Goal: Check status: Check status

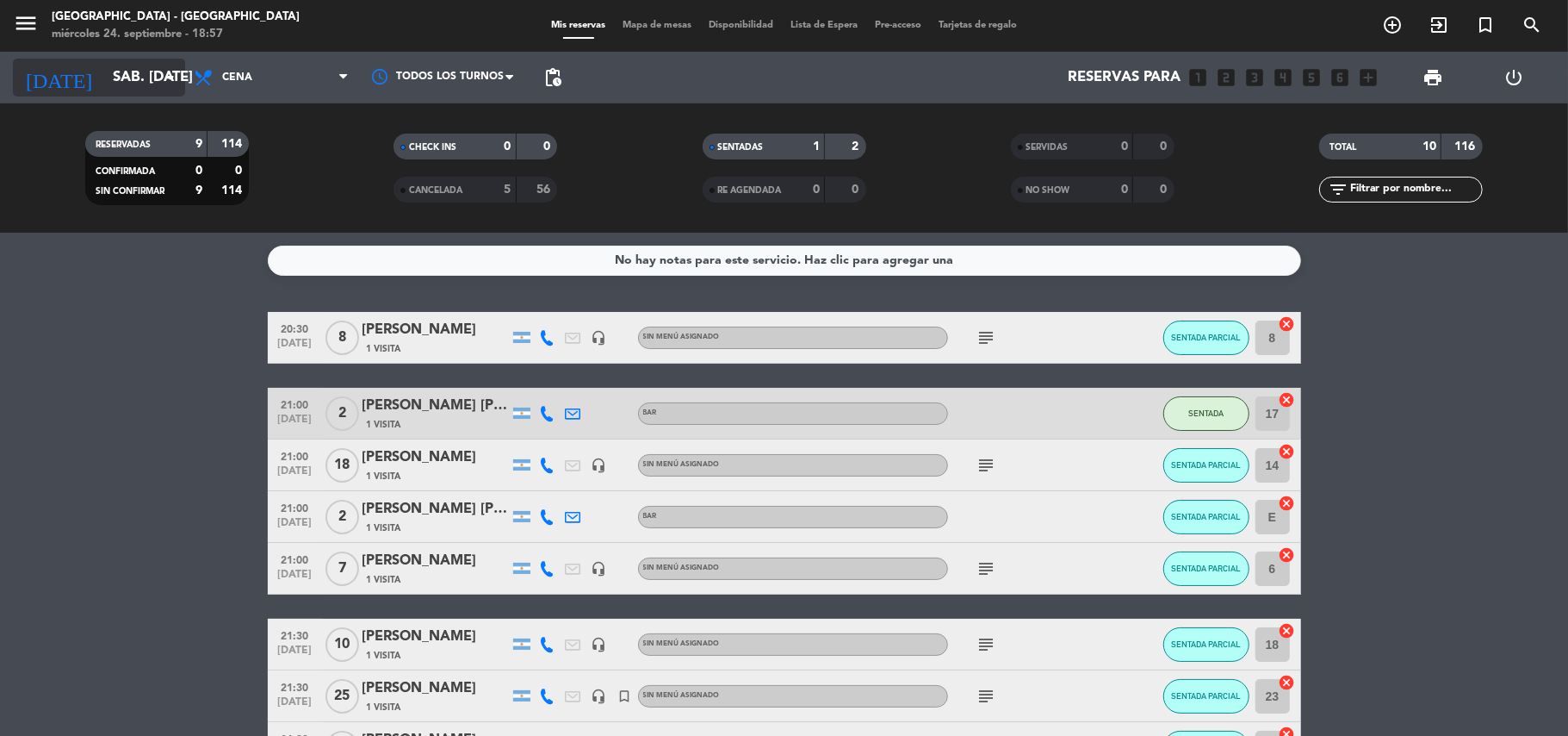
click at [162, 80] on icon "arrow_drop_down" at bounding box center [170, 78] width 21 height 21
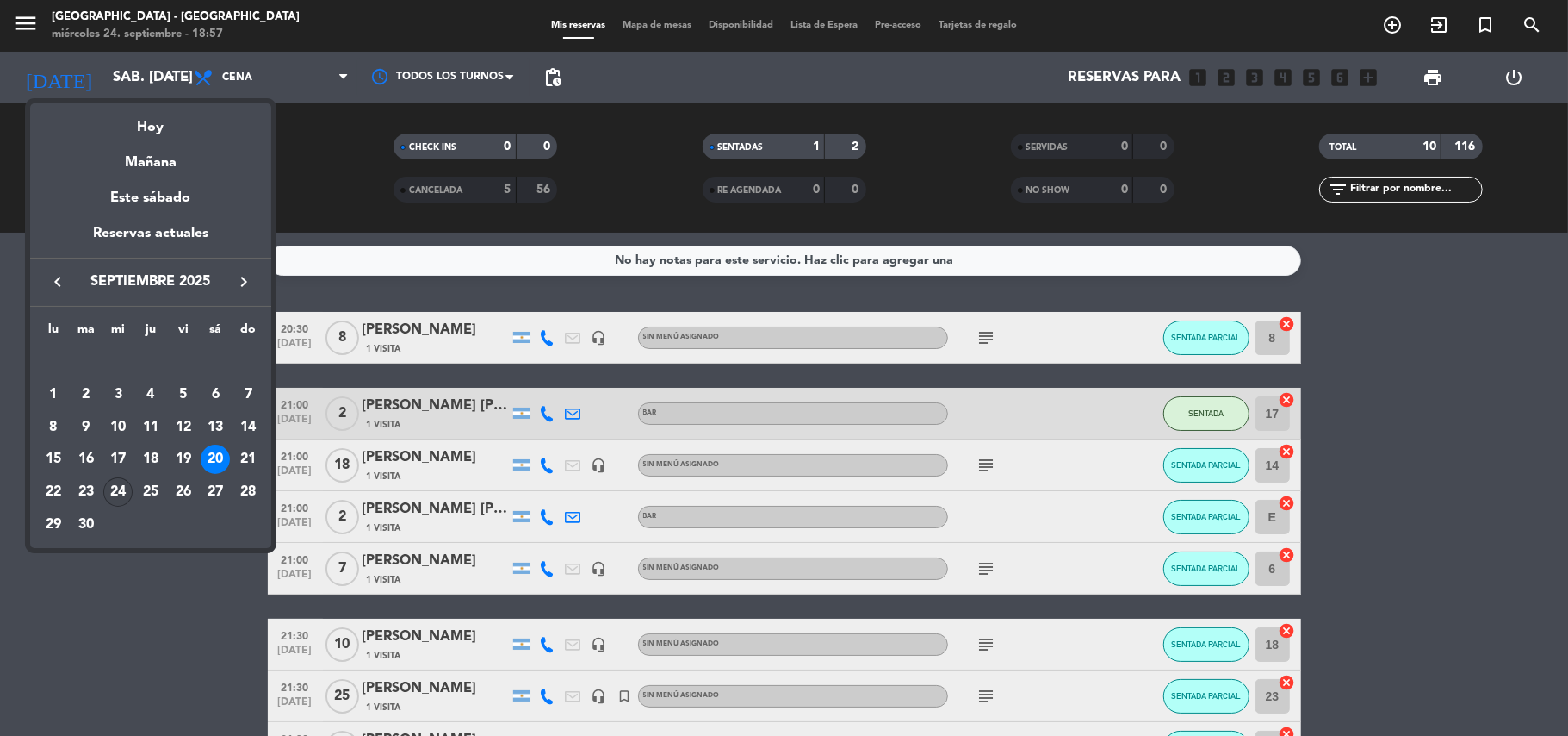
click at [122, 493] on div "24" at bounding box center [118, 492] width 29 height 29
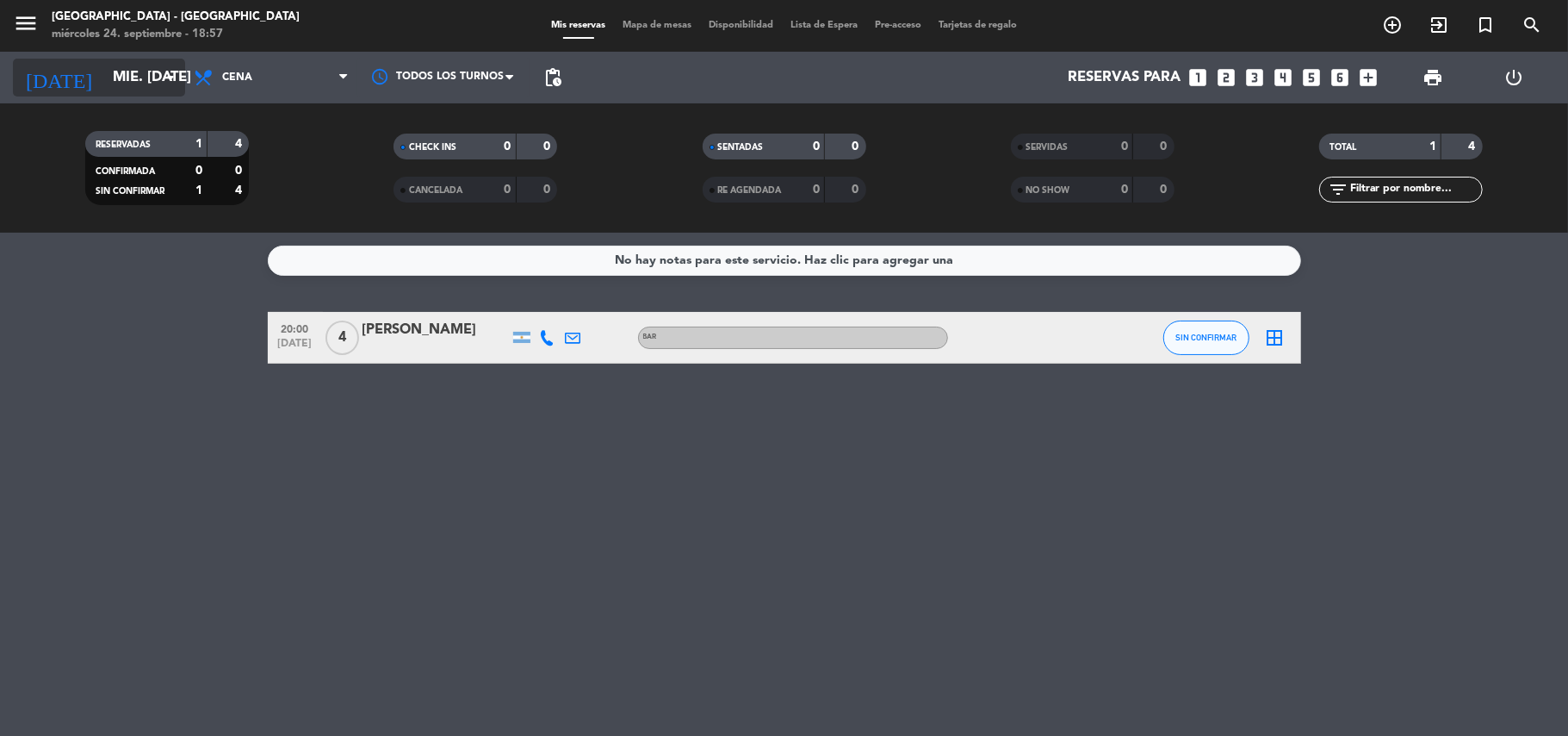
click at [104, 83] on input "mié. [DATE]" at bounding box center [197, 78] width 186 height 34
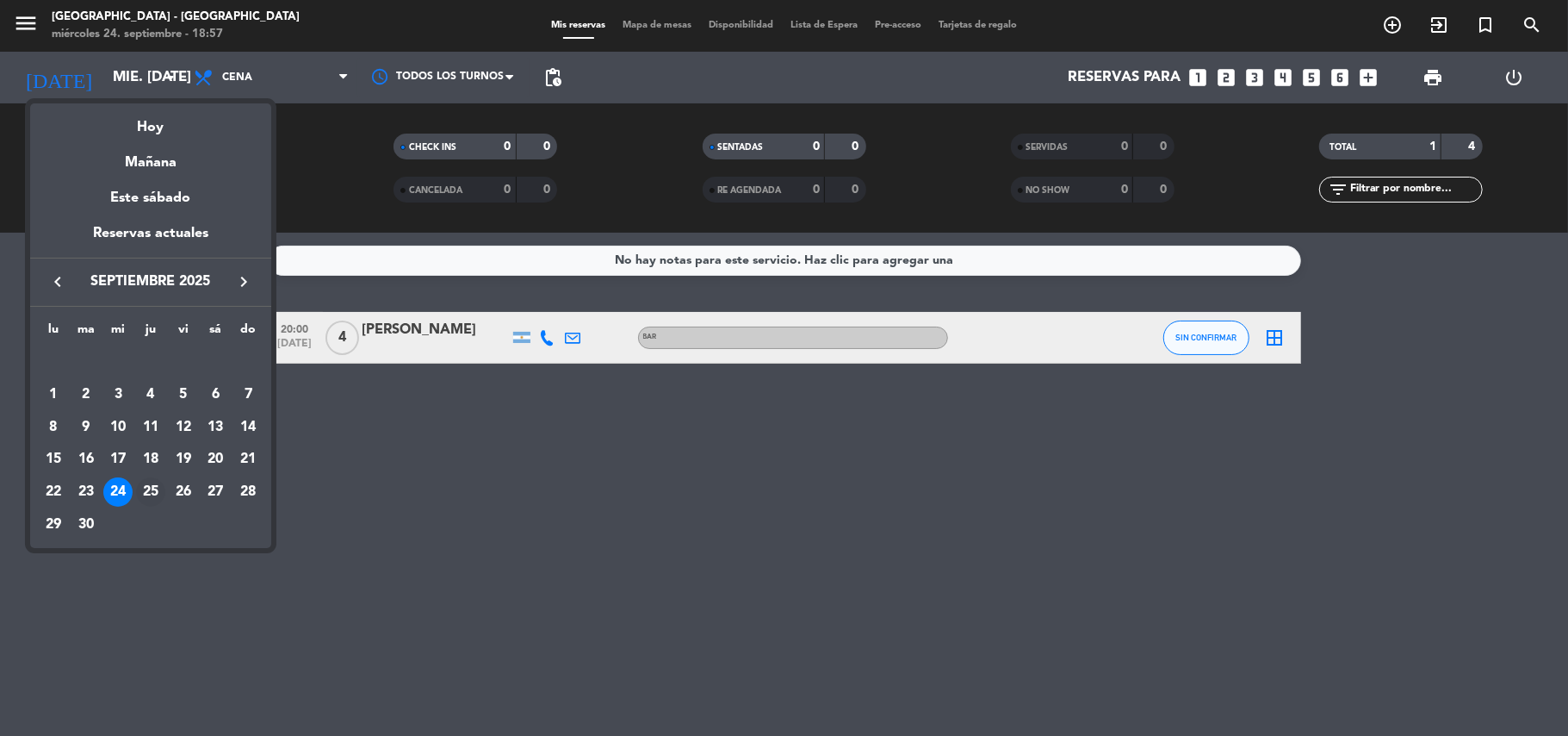
click at [156, 496] on div "25" at bounding box center [151, 492] width 29 height 29
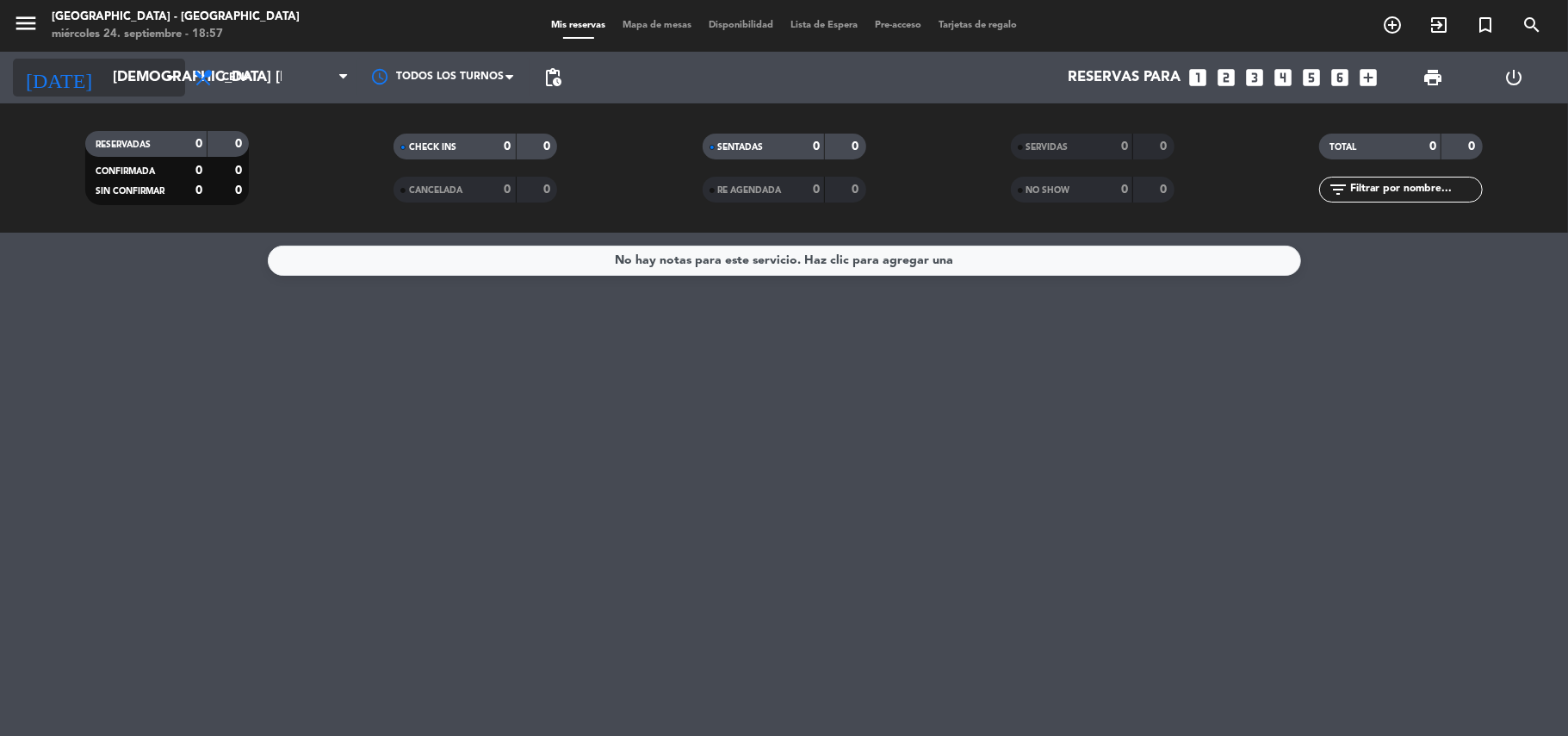
click at [104, 61] on input "[DEMOGRAPHIC_DATA] [DATE]" at bounding box center [197, 78] width 186 height 34
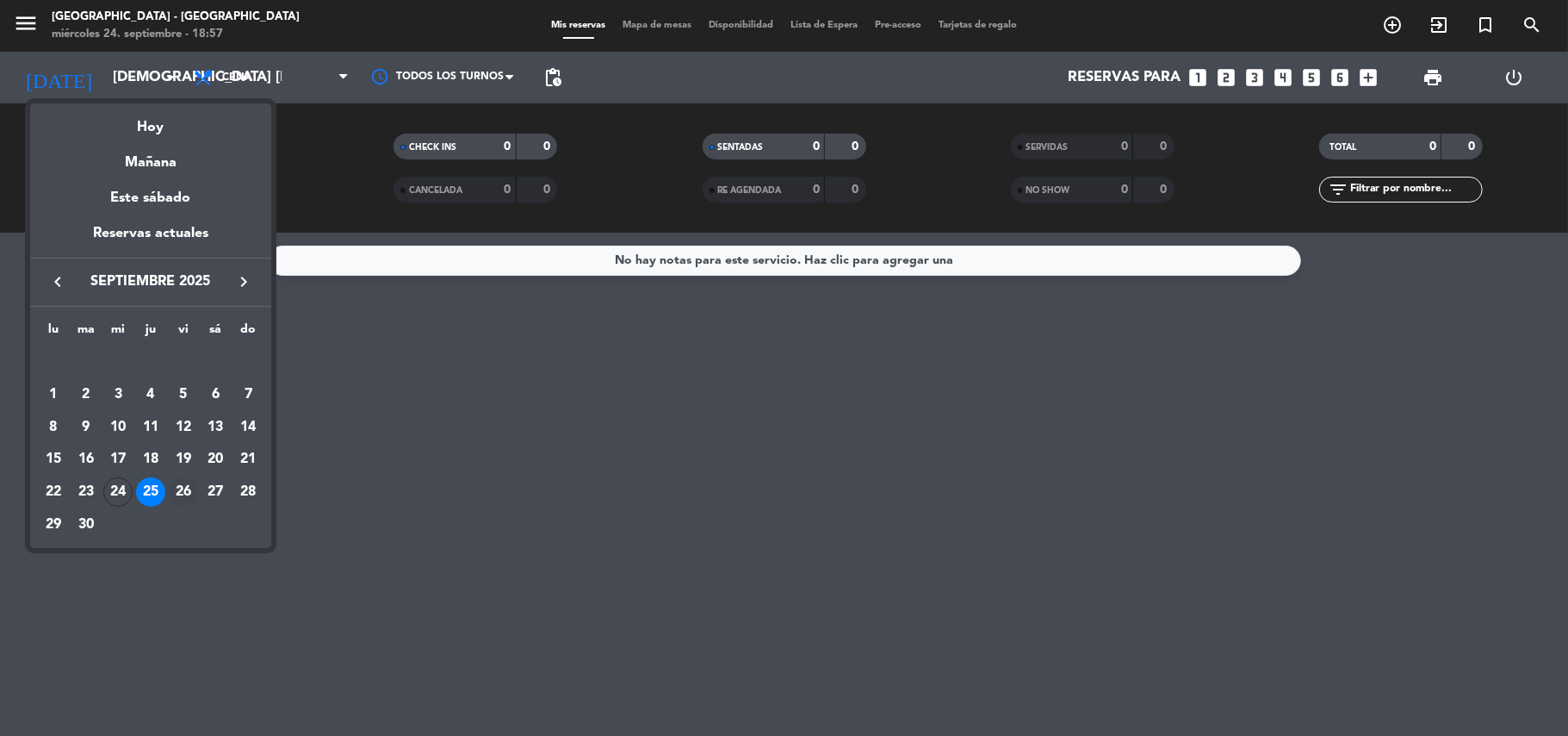
click at [186, 497] on div "26" at bounding box center [184, 492] width 29 height 29
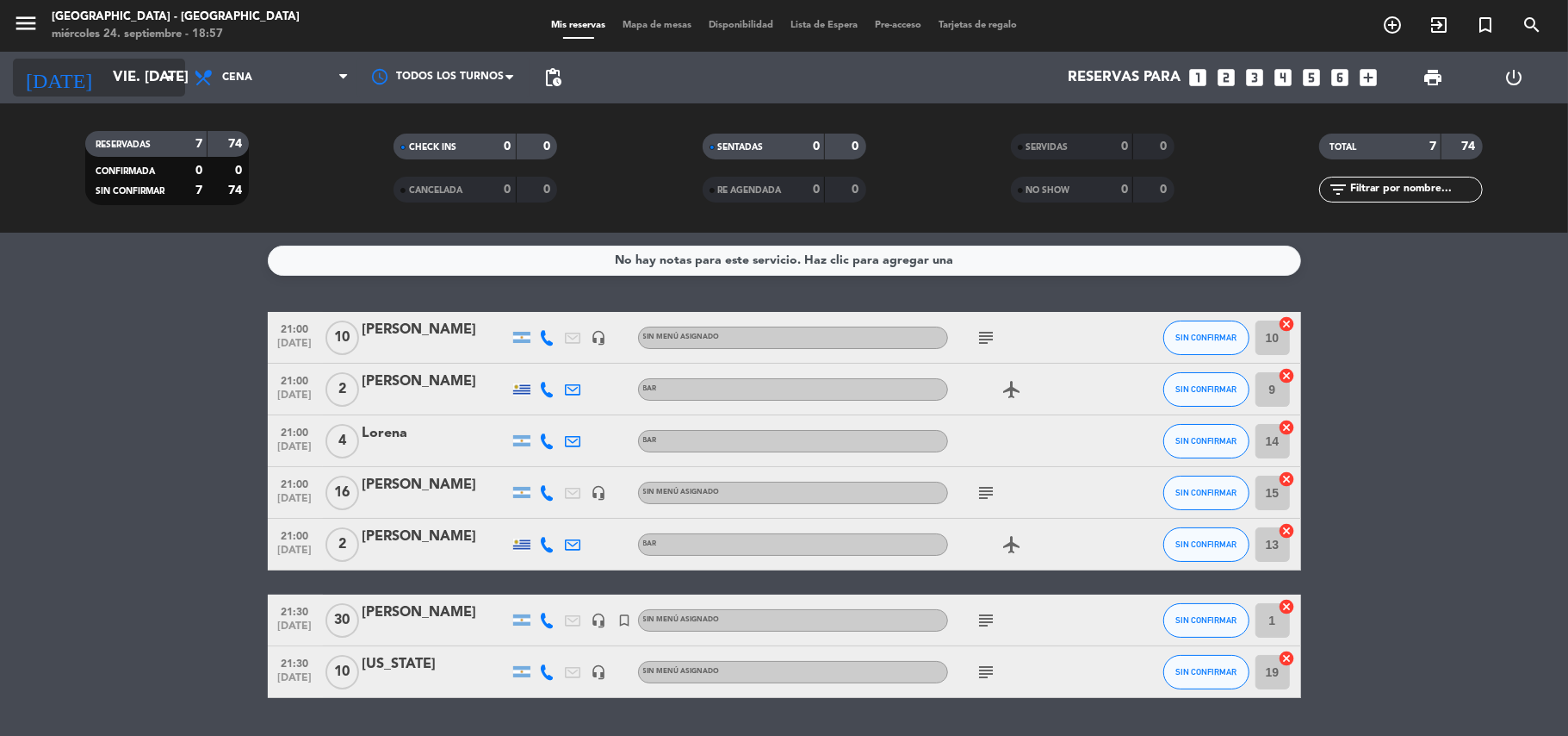
click at [112, 63] on input "vie. [DATE]" at bounding box center [197, 78] width 186 height 34
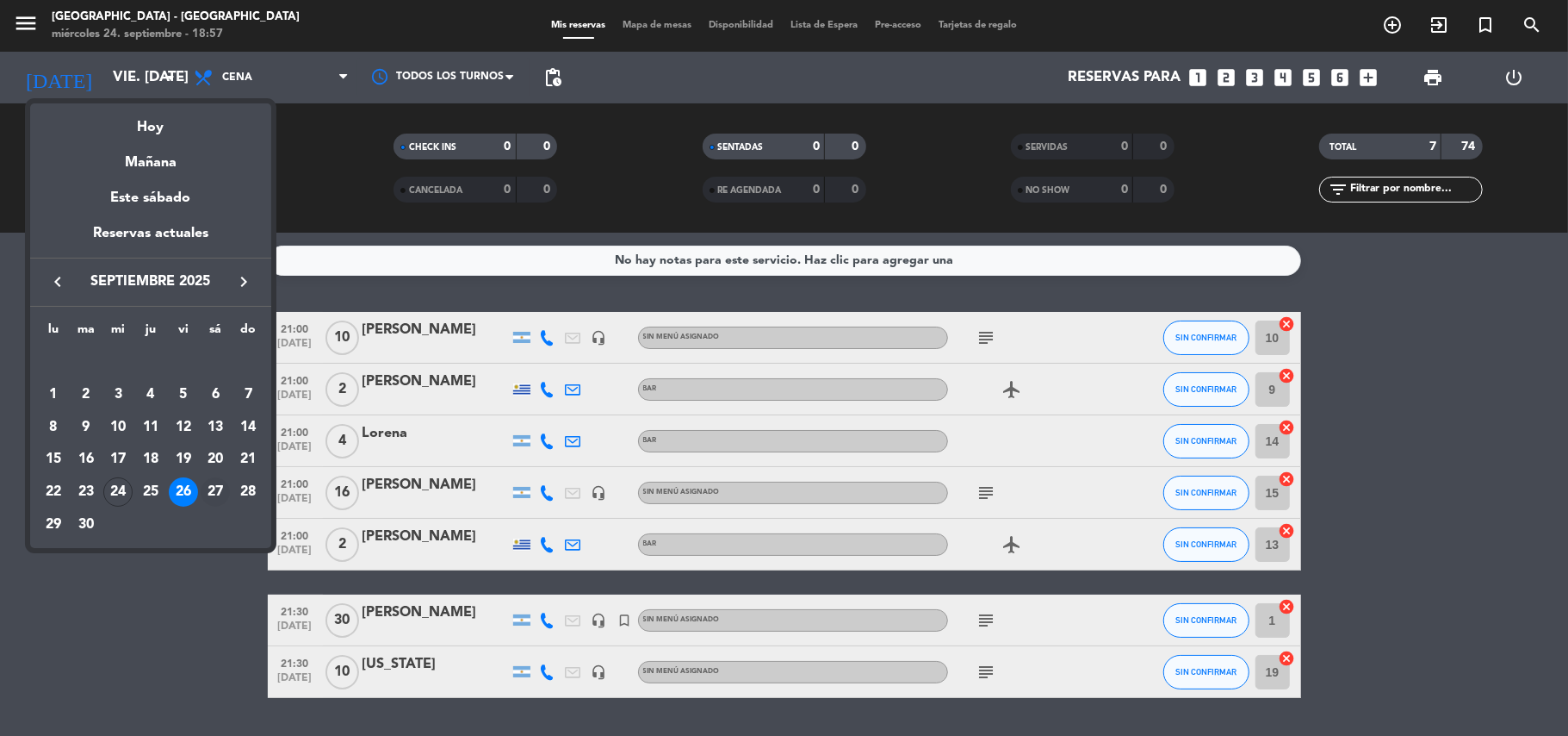
click at [217, 481] on div "27" at bounding box center [216, 492] width 29 height 29
type input "sáb. [DATE]"
